Goal: Task Accomplishment & Management: Complete application form

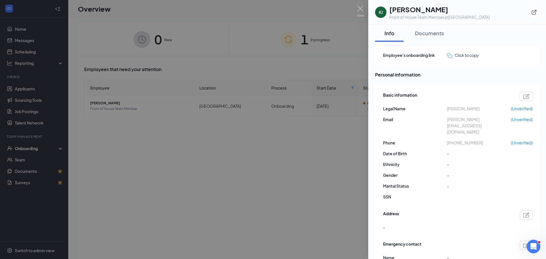
click at [192, 143] on div at bounding box center [273, 129] width 546 height 259
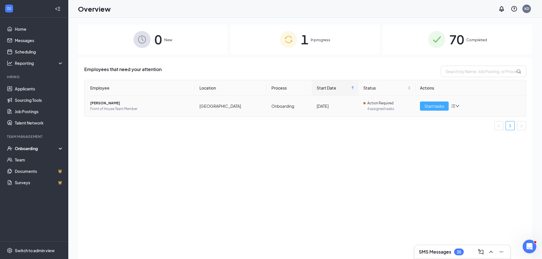
click at [444, 105] on span "Start tasks" at bounding box center [434, 106] width 20 height 6
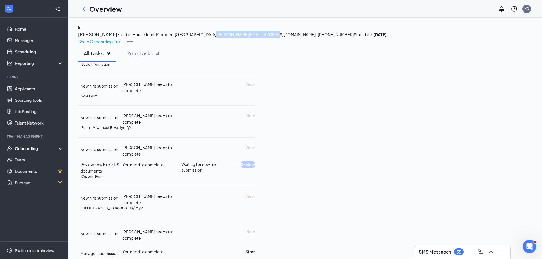
drag, startPoint x: 133, startPoint y: 55, endPoint x: 187, endPoint y: 53, distance: 55.0
click at [187, 45] on div "[PERSON_NAME] [PERSON_NAME] Front of House Team Member · [GEOGRAPHIC_DATA][PERS…" at bounding box center [305, 34] width 454 height 20
click at [79, 10] on div at bounding box center [83, 8] width 11 height 11
click at [82, 9] on icon "ChevronLeft" at bounding box center [83, 8] width 7 height 7
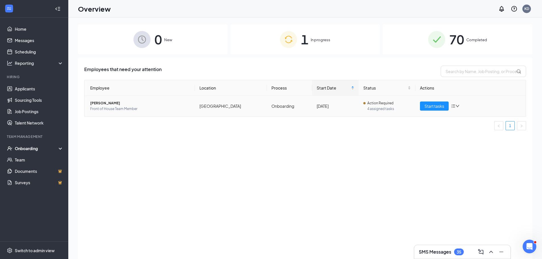
click at [459, 106] on icon "down" at bounding box center [457, 106] width 3 height 2
click at [419, 162] on div "Employees that need your attention Employee Location Process Start Date Status …" at bounding box center [305, 166] width 454 height 216
click at [432, 106] on span "Start tasks" at bounding box center [434, 106] width 20 height 6
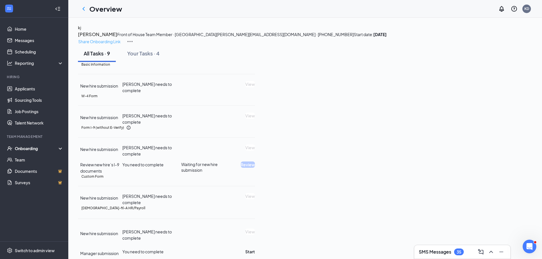
click at [121, 38] on p "Share Onboarding Link" at bounding box center [99, 41] width 42 height 6
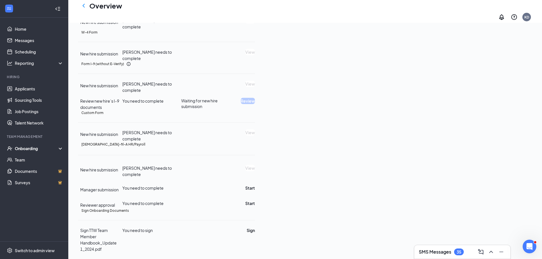
scroll to position [85, 0]
click at [255, 160] on div "Basic Information New hire submission [PERSON_NAME] needs to complete View W-4 …" at bounding box center [166, 125] width 177 height 254
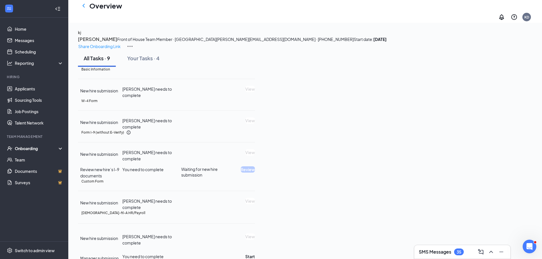
scroll to position [0, 0]
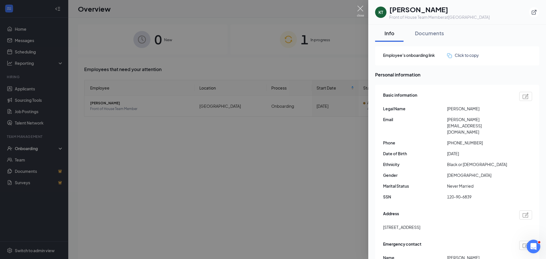
click at [361, 8] on img at bounding box center [360, 11] width 7 height 11
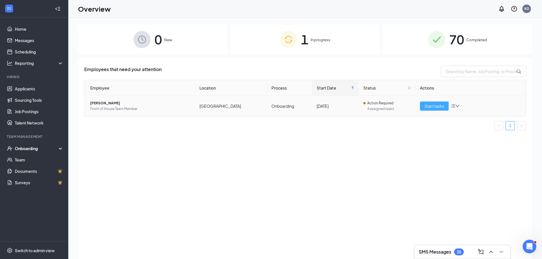
click at [426, 107] on span "Start tasks" at bounding box center [434, 106] width 20 height 6
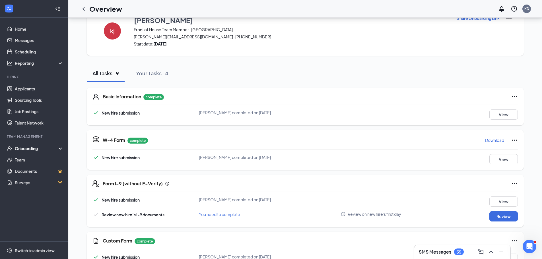
scroll to position [28, 0]
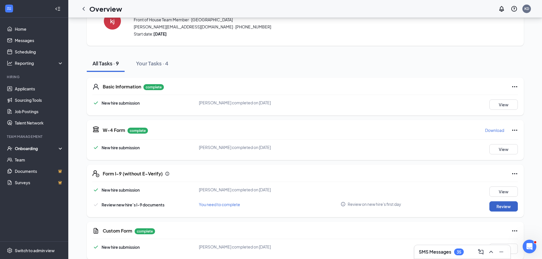
click at [510, 207] on button "Review" at bounding box center [503, 206] width 28 height 10
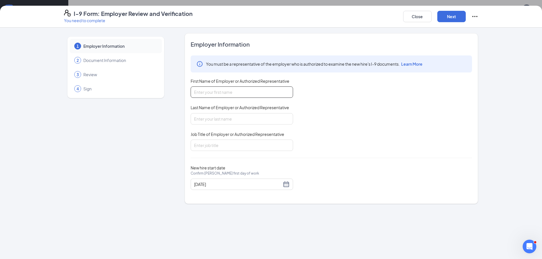
click at [215, 95] on input "First Name of Employer or Authorized Representative" at bounding box center [242, 91] width 102 height 11
type input "Kaitlyn"
click at [206, 116] on input "Last Name of Employer or Authorized Representative" at bounding box center [242, 118] width 102 height 11
type input "Davis"
click at [205, 143] on input "Job Title of Employer or Authorized Representative" at bounding box center [242, 145] width 102 height 11
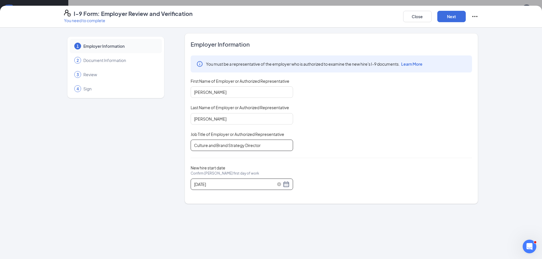
type input "Culture and Brand Strategy Director"
click at [285, 184] on div "09/18/2025" at bounding box center [242, 184] width 96 height 7
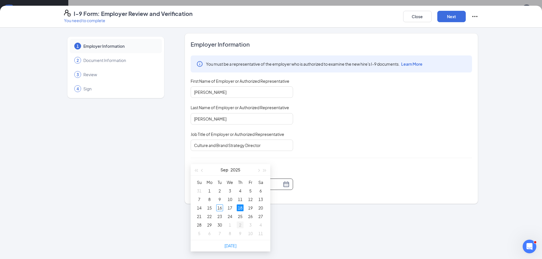
scroll to position [57, 0]
type input "09/18/2025"
click at [240, 208] on div "18" at bounding box center [240, 206] width 7 height 7
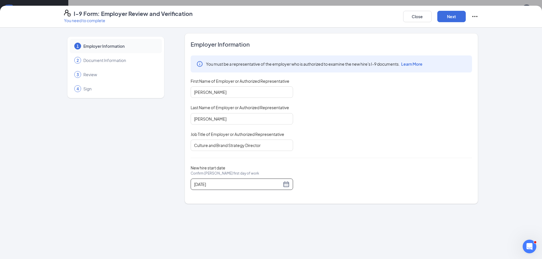
click at [315, 166] on div "New hire start date Confirm kiara T johnson's first day of work 09/18/2025" at bounding box center [331, 177] width 281 height 25
click at [445, 17] on button "Next" at bounding box center [451, 16] width 28 height 11
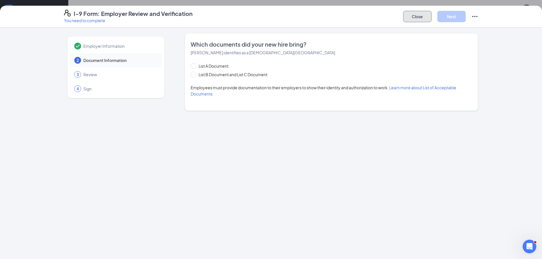
click at [412, 15] on button "Close" at bounding box center [417, 16] width 28 height 11
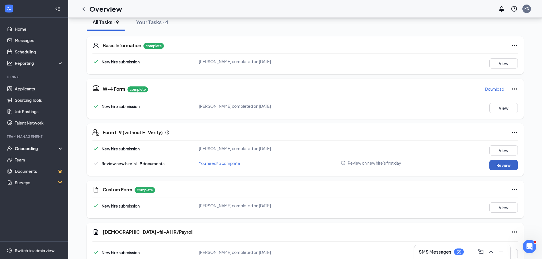
scroll to position [114, 0]
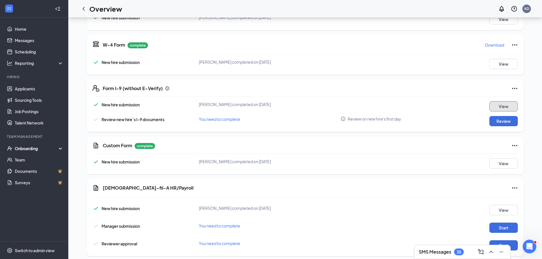
click at [508, 106] on button "View" at bounding box center [503, 106] width 28 height 10
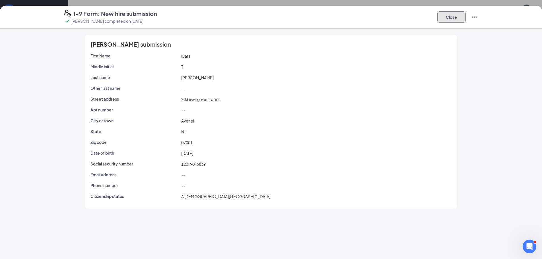
click at [442, 19] on button "Close" at bounding box center [451, 16] width 28 height 11
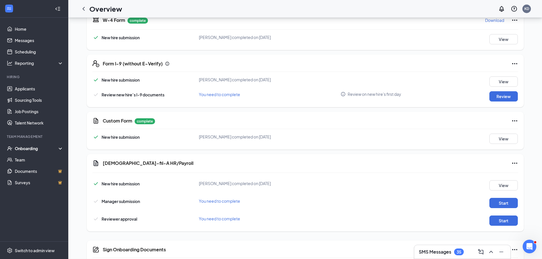
scroll to position [167, 0]
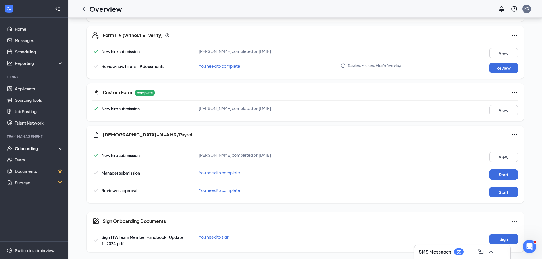
click at [518, 108] on div "Custom Form complete New hire submission kiara T johnson completed on Sep 16, 2…" at bounding box center [305, 102] width 437 height 38
click at [515, 109] on button "View" at bounding box center [503, 110] width 28 height 10
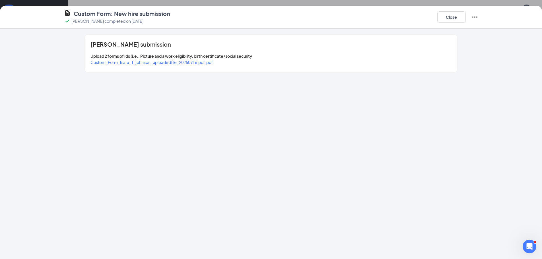
click at [179, 65] on span "Custom_Form_kiara_T_johnson_uploadedfile_20250916.pdf.pdf" at bounding box center [151, 62] width 123 height 5
click at [453, 19] on button "Close" at bounding box center [451, 16] width 28 height 11
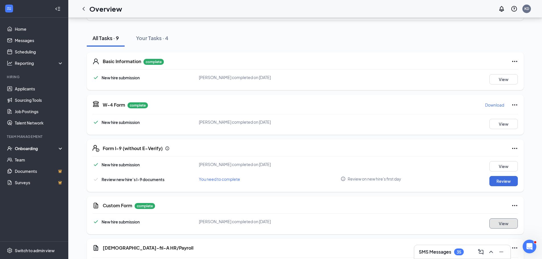
scroll to position [53, 0]
click at [494, 181] on button "Review" at bounding box center [503, 182] width 28 height 10
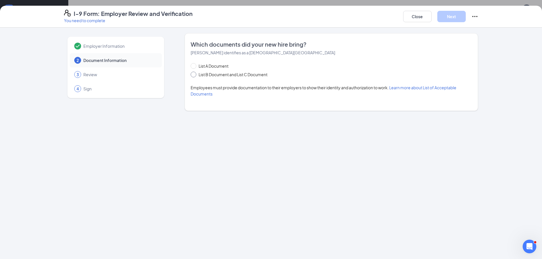
click at [195, 74] on span at bounding box center [194, 75] width 6 height 6
click at [195, 74] on input "List B Document and List C Document" at bounding box center [193, 74] width 4 height 4
radio input "true"
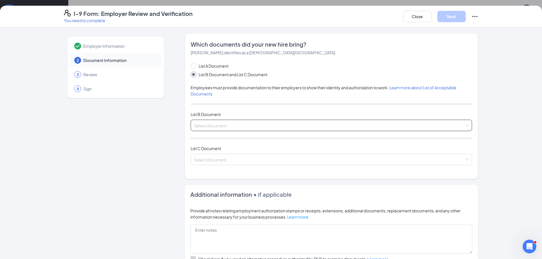
click at [229, 121] on input "search" at bounding box center [329, 124] width 271 height 9
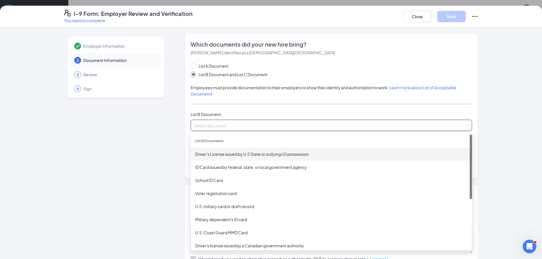
click at [230, 154] on div "Driver’s License issued by U.S State or outlying US possession" at bounding box center [331, 154] width 272 height 6
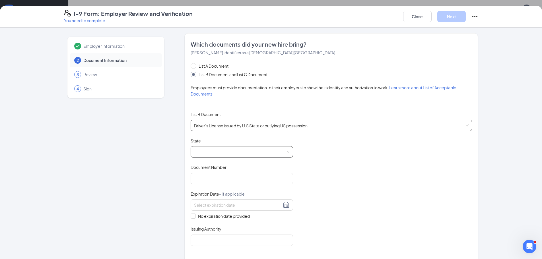
click at [225, 148] on span at bounding box center [242, 152] width 96 height 11
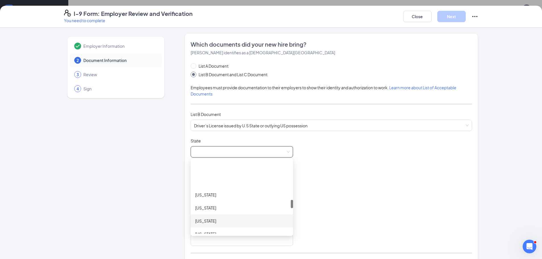
scroll to position [370, 0]
click at [210, 217] on div "New Jersey" at bounding box center [241, 216] width 93 height 6
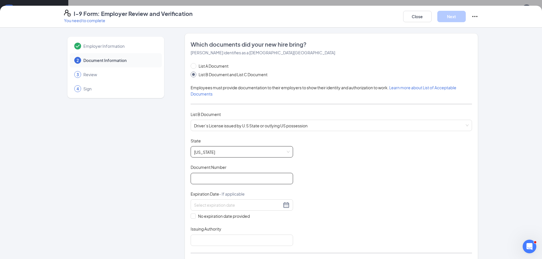
click at [215, 178] on input "Document Number" at bounding box center [242, 178] width 102 height 11
paste input "J6173 43483 58012"
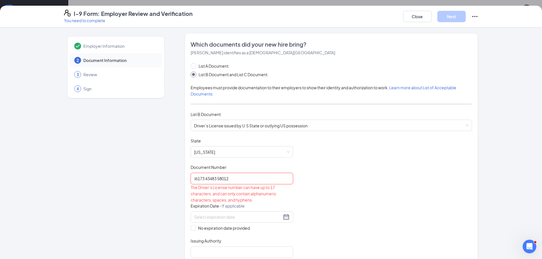
click at [207, 176] on input "J6173 43483 58012" at bounding box center [242, 178] width 102 height 11
click at [205, 178] on input "J6173 43483 58012" at bounding box center [242, 178] width 102 height 11
click at [216, 178] on input "J617343483 58012" at bounding box center [242, 178] width 102 height 11
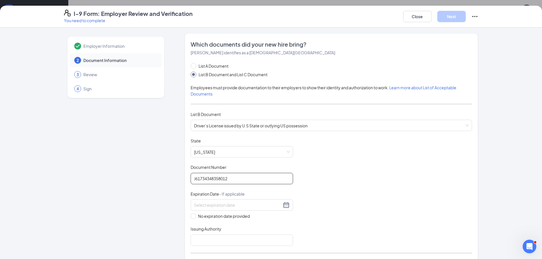
click at [254, 176] on input "J61734348358012" at bounding box center [242, 178] width 102 height 11
type input "J61734348358012"
click at [236, 204] on input at bounding box center [238, 205] width 88 height 6
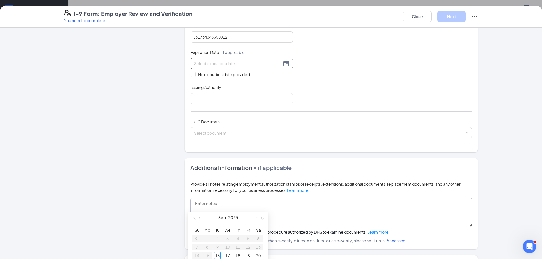
scroll to position [142, 0]
click at [265, 216] on button "button" at bounding box center [262, 217] width 6 height 11
click at [287, 61] on div at bounding box center [242, 62] width 96 height 7
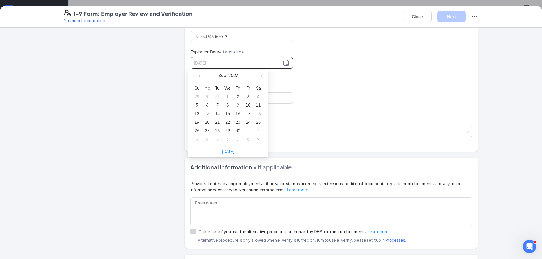
type input "08/31/2027"
click at [201, 77] on button "button" at bounding box center [200, 75] width 6 height 11
type input "08/24/2027"
click at [219, 120] on div "24" at bounding box center [217, 122] width 7 height 7
click at [212, 101] on input "Issuing Authority" at bounding box center [242, 97] width 102 height 11
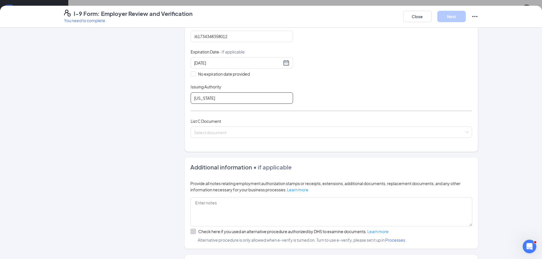
drag, startPoint x: 187, startPoint y: 95, endPoint x: 167, endPoint y: 95, distance: 19.6
click at [169, 95] on div "Employer Information 2 Document Information 3 Review 4 Sign Which documents did…" at bounding box center [271, 97] width 414 height 412
click at [248, 138] on div "Select document" at bounding box center [331, 132] width 281 height 11
type input "united states"
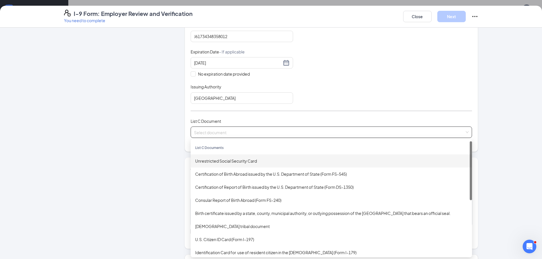
click at [243, 162] on div "Unrestricted Social Security Card" at bounding box center [331, 161] width 272 height 6
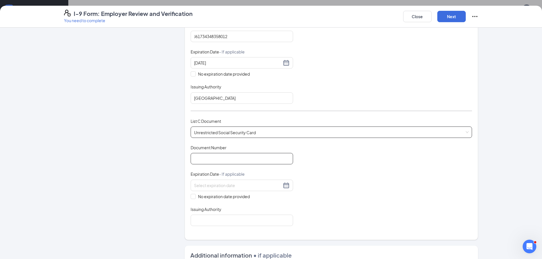
click at [214, 162] on input "Document Number" at bounding box center [242, 158] width 102 height 11
paste input "CIALSECU 120-90-6839"
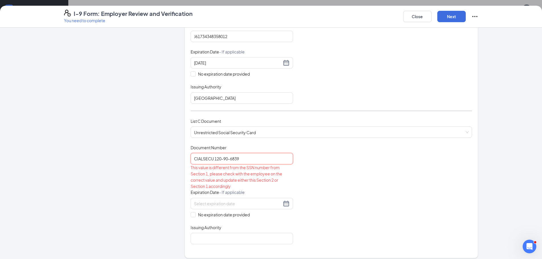
drag, startPoint x: 211, startPoint y: 158, endPoint x: 134, endPoint y: 156, distance: 77.4
click at [137, 156] on div "Employer Information 2 Document Information 3 Review 4 Sign Which documents did…" at bounding box center [271, 150] width 414 height 518
click at [193, 159] on input "120-90-6839" at bounding box center [242, 158] width 102 height 11
click at [201, 158] on input "120-90-6839" at bounding box center [242, 158] width 102 height 11
click at [207, 157] on input "12090-6839" at bounding box center [242, 158] width 102 height 11
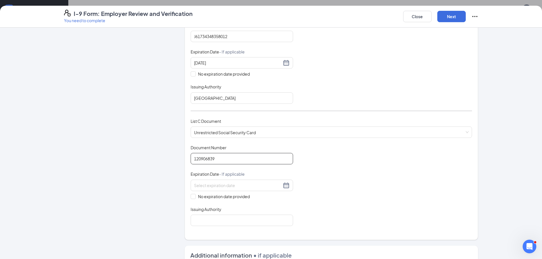
type input "120906839"
click at [332, 162] on div "Document Title Unrestricted Social Security Card Document Number 120906839 Expi…" at bounding box center [331, 185] width 281 height 81
click at [249, 185] on input at bounding box center [238, 185] width 88 height 6
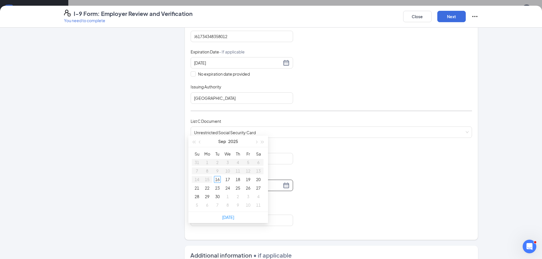
click at [353, 175] on div "Document Title Unrestricted Social Security Card Document Number 120906839 Expi…" at bounding box center [331, 185] width 281 height 81
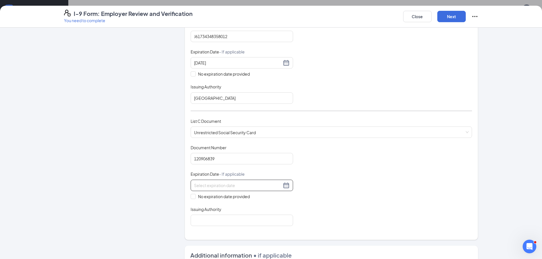
scroll to position [135, 0]
click at [193, 197] on span at bounding box center [193, 196] width 5 height 5
click at [193, 197] on input "No expiration date provided" at bounding box center [193, 196] width 4 height 4
checkbox input "true"
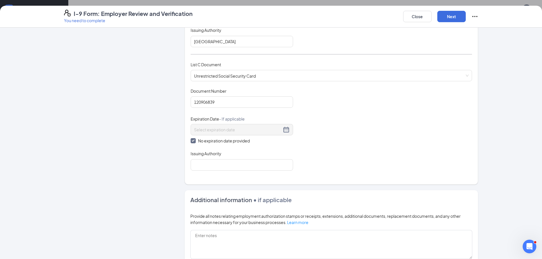
scroll to position [199, 0]
click at [204, 168] on input "Issuing Authority" at bounding box center [242, 164] width 102 height 11
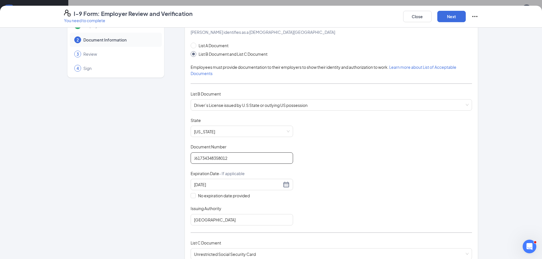
scroll to position [0, 0]
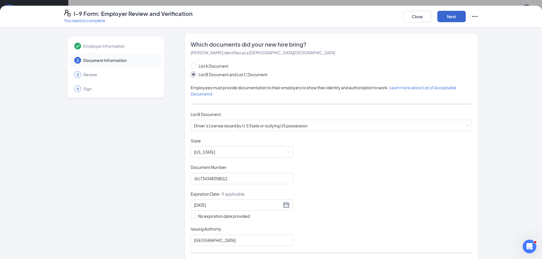
type input "united states"
click at [442, 18] on button "Next" at bounding box center [451, 16] width 28 height 11
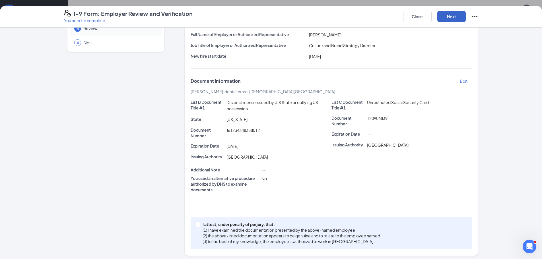
scroll to position [49, 0]
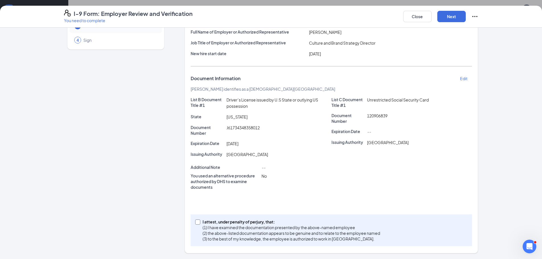
drag, startPoint x: 192, startPoint y: 222, endPoint x: 195, endPoint y: 223, distance: 3.0
click at [193, 223] on div "I attest, under penalty of perjury, that: (1) I have examined the documentation…" at bounding box center [331, 230] width 281 height 32
click at [197, 222] on span at bounding box center [197, 222] width 5 height 5
click at [197, 222] on input "I attest, under penalty of perjury, that: (1) I have examined the documentation…" at bounding box center [197, 222] width 4 height 4
checkbox input "true"
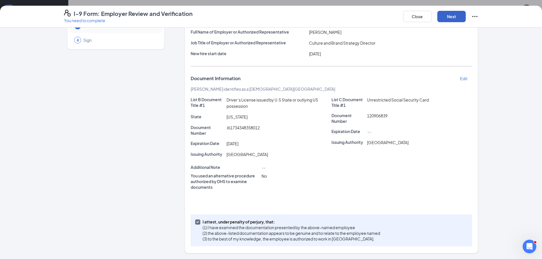
click at [449, 18] on button "Next" at bounding box center [451, 16] width 28 height 11
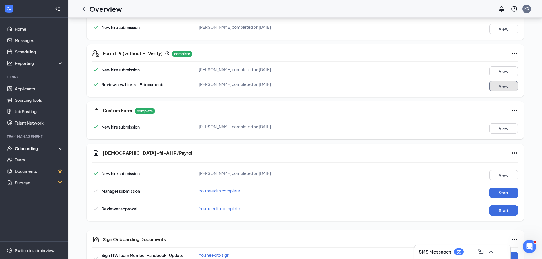
scroll to position [167, 0]
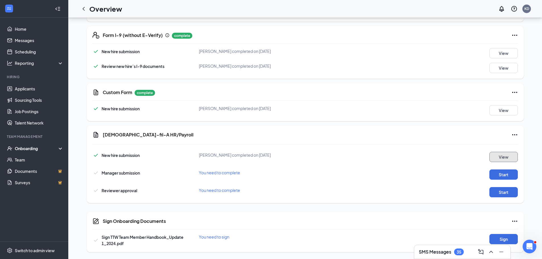
click at [505, 155] on button "View" at bounding box center [503, 157] width 28 height 10
click at [499, 175] on button "Start" at bounding box center [503, 175] width 28 height 10
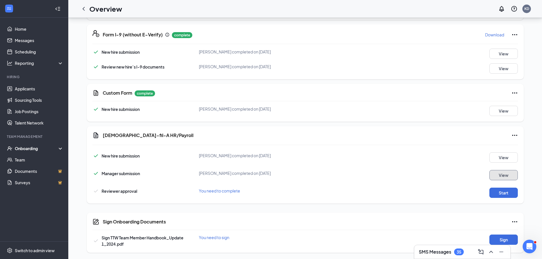
scroll to position [169, 0]
click at [502, 194] on button "Start" at bounding box center [503, 192] width 28 height 10
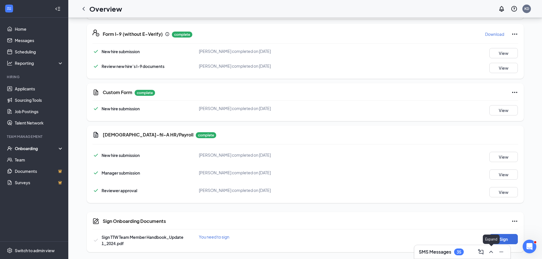
click at [498, 240] on div "Expand" at bounding box center [491, 239] width 17 height 9
click at [515, 239] on button "Sign" at bounding box center [503, 239] width 28 height 10
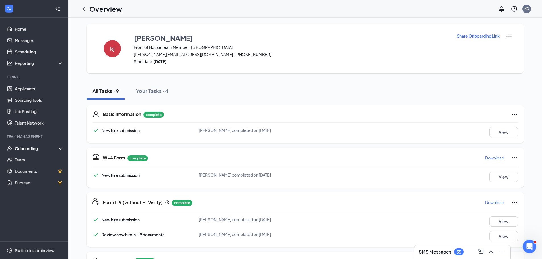
scroll to position [0, 0]
